Goal: Transaction & Acquisition: Purchase product/service

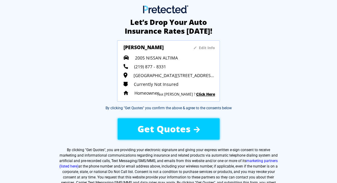
drag, startPoint x: 166, startPoint y: 130, endPoint x: 171, endPoint y: 127, distance: 5.9
click at [170, 127] on span "Get Quotes" at bounding box center [164, 129] width 53 height 12
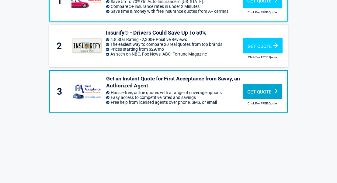
scroll to position [66, 0]
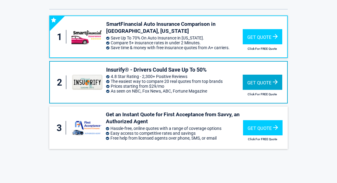
click at [263, 75] on div "Get Quote" at bounding box center [263, 82] width 40 height 15
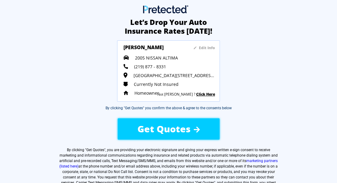
click at [171, 131] on span "Get Quotes" at bounding box center [164, 129] width 53 height 12
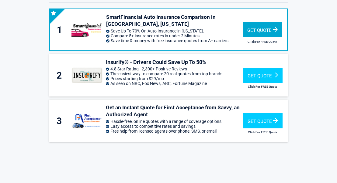
scroll to position [37, 0]
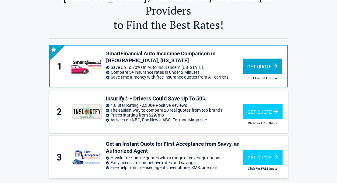
click at [277, 59] on div "Get Quote" at bounding box center [263, 66] width 40 height 15
